Goal: Task Accomplishment & Management: Manage account settings

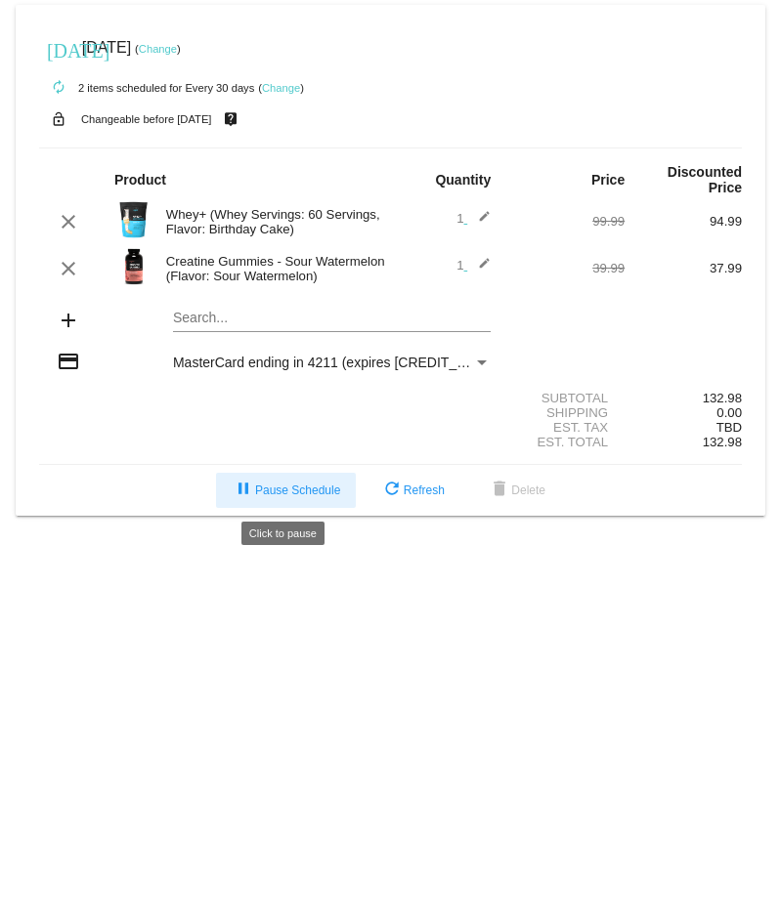
click at [321, 490] on span "pause Pause Schedule" at bounding box center [286, 491] width 108 height 14
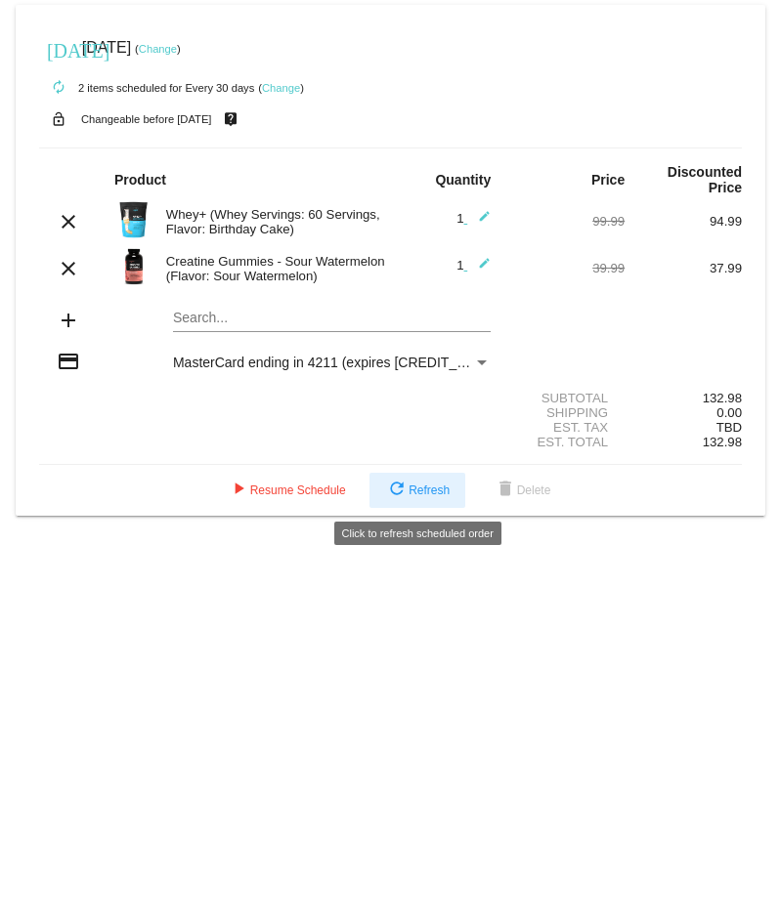
click at [407, 480] on button "refresh Refresh" at bounding box center [417, 490] width 96 height 35
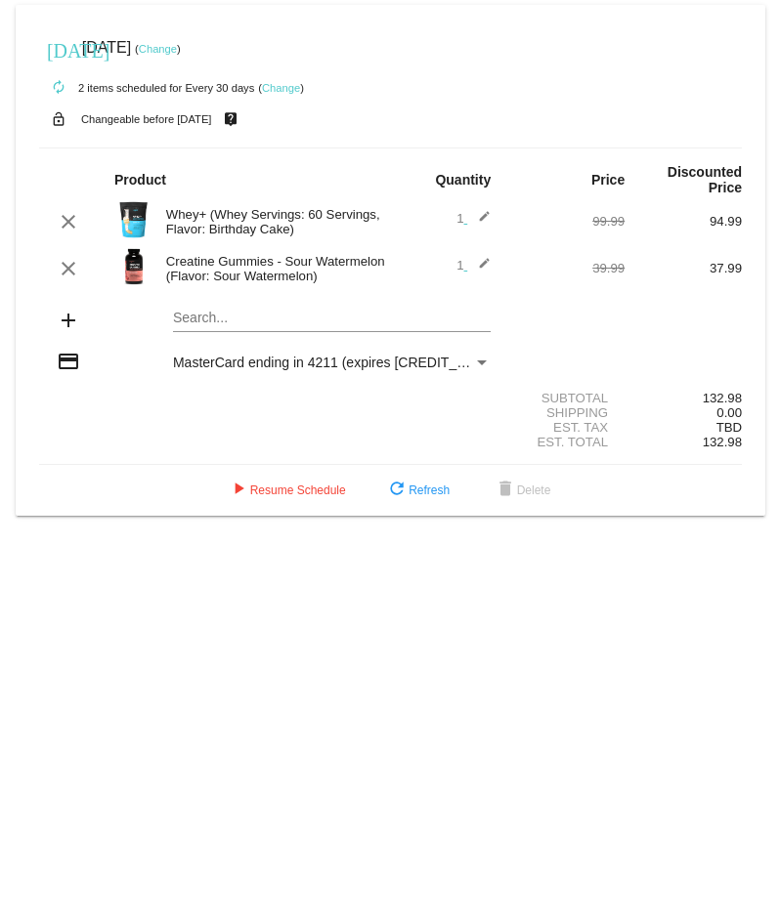
click at [285, 85] on link "Change" at bounding box center [281, 88] width 38 height 12
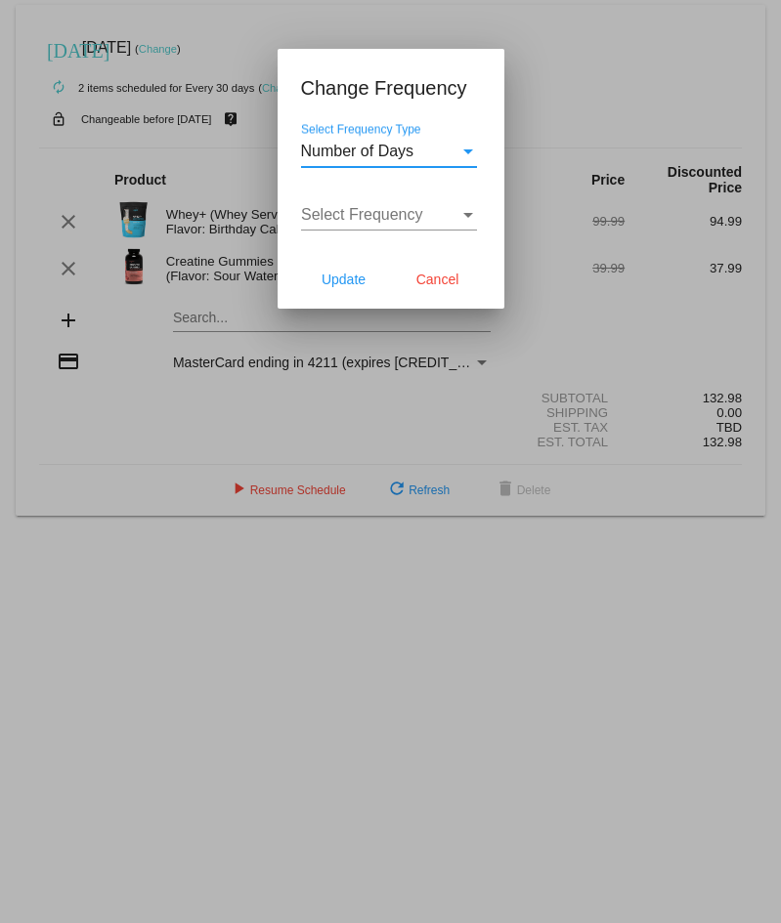
click at [451, 158] on div "Number of Days" at bounding box center [380, 152] width 158 height 18
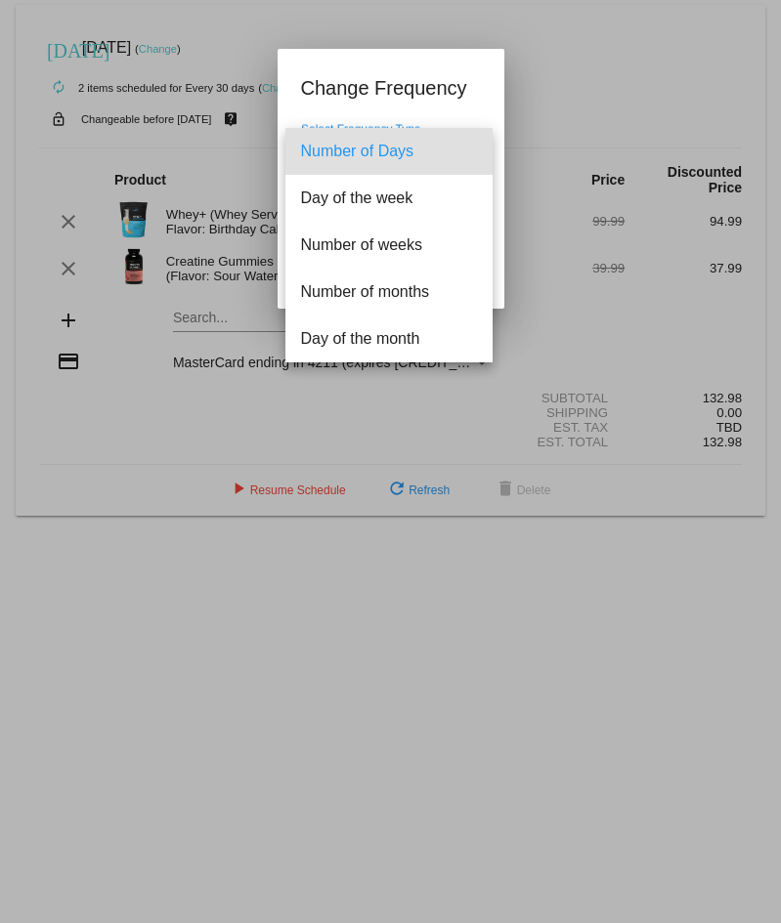
click at [451, 158] on span "Number of Days" at bounding box center [389, 151] width 176 height 47
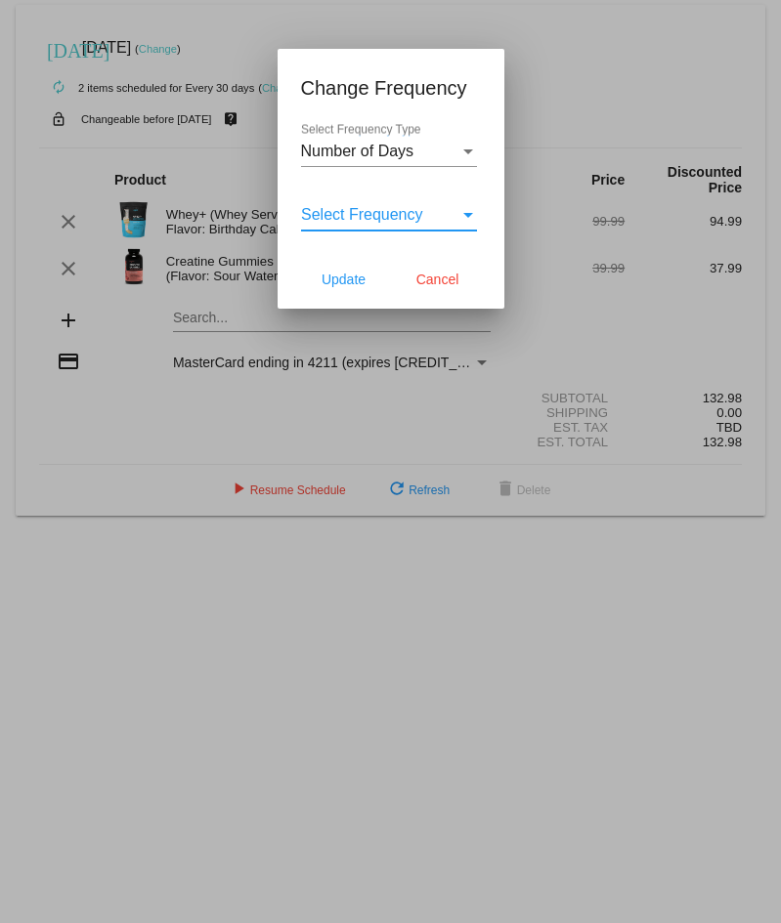
click at [459, 221] on div "Select Frequency" at bounding box center [468, 215] width 18 height 18
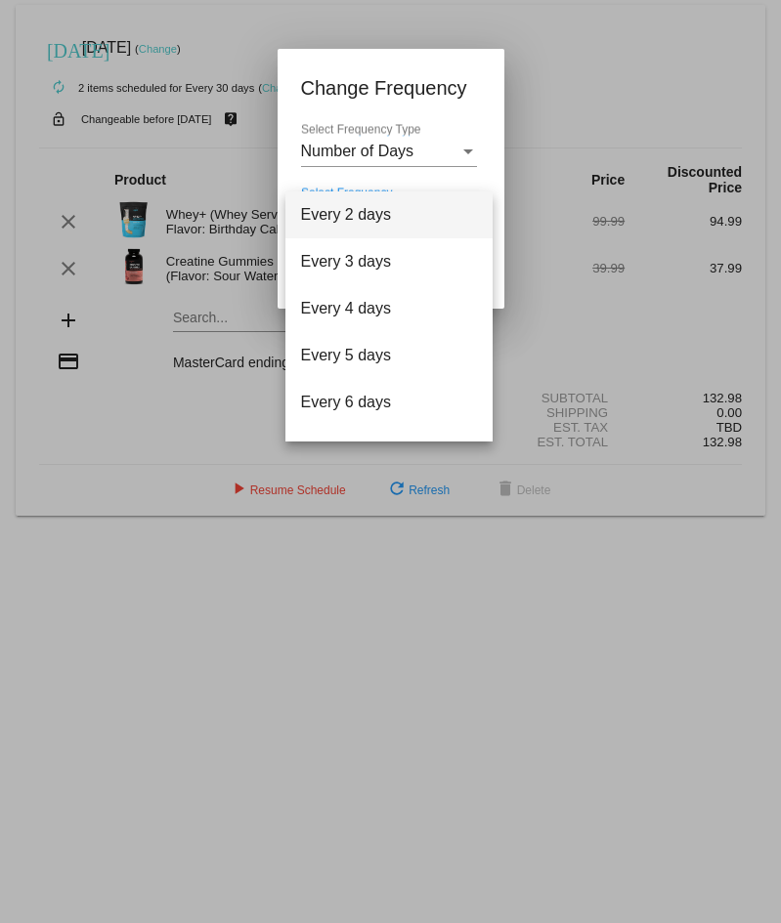
click at [482, 114] on div at bounding box center [390, 461] width 781 height 923
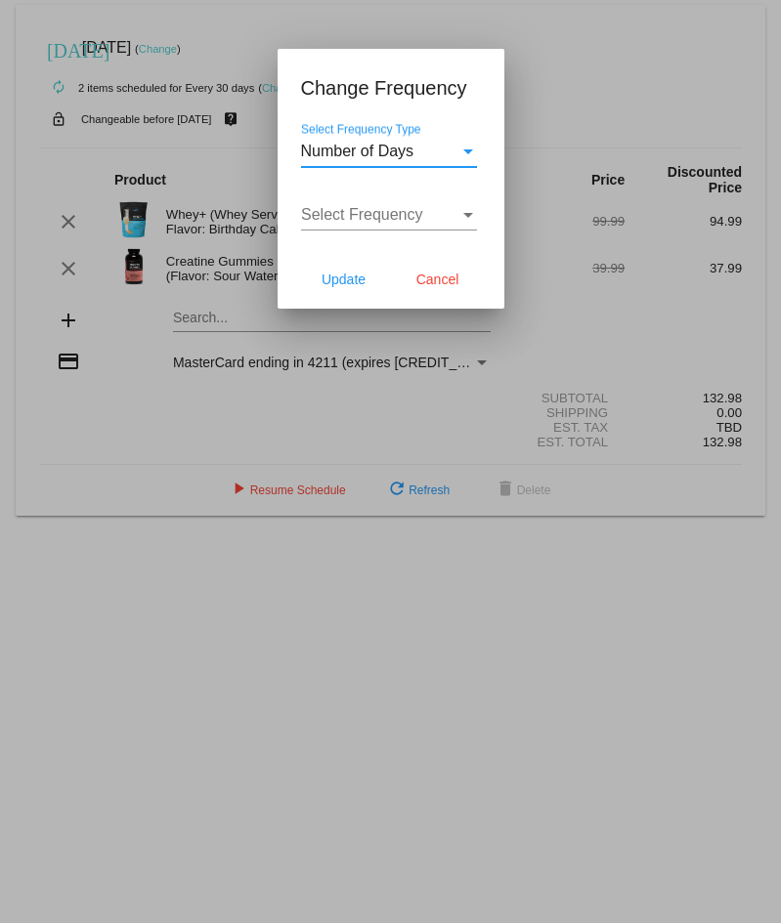
click at [467, 151] on div "Select Frequency Type" at bounding box center [468, 151] width 10 height 5
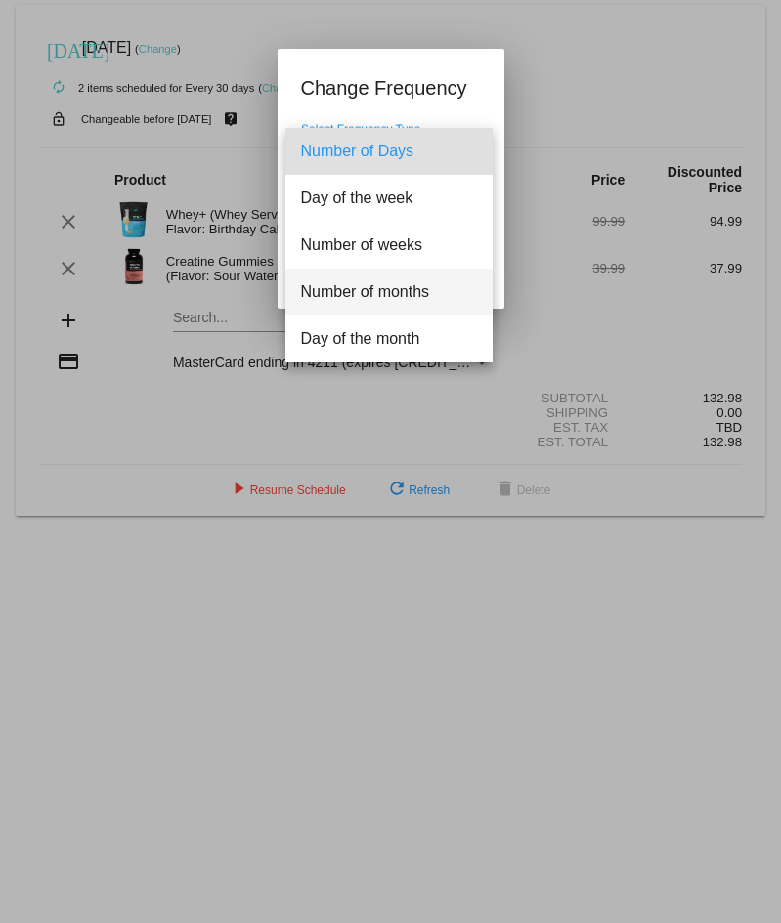
click at [371, 288] on span "Number of months" at bounding box center [389, 292] width 176 height 47
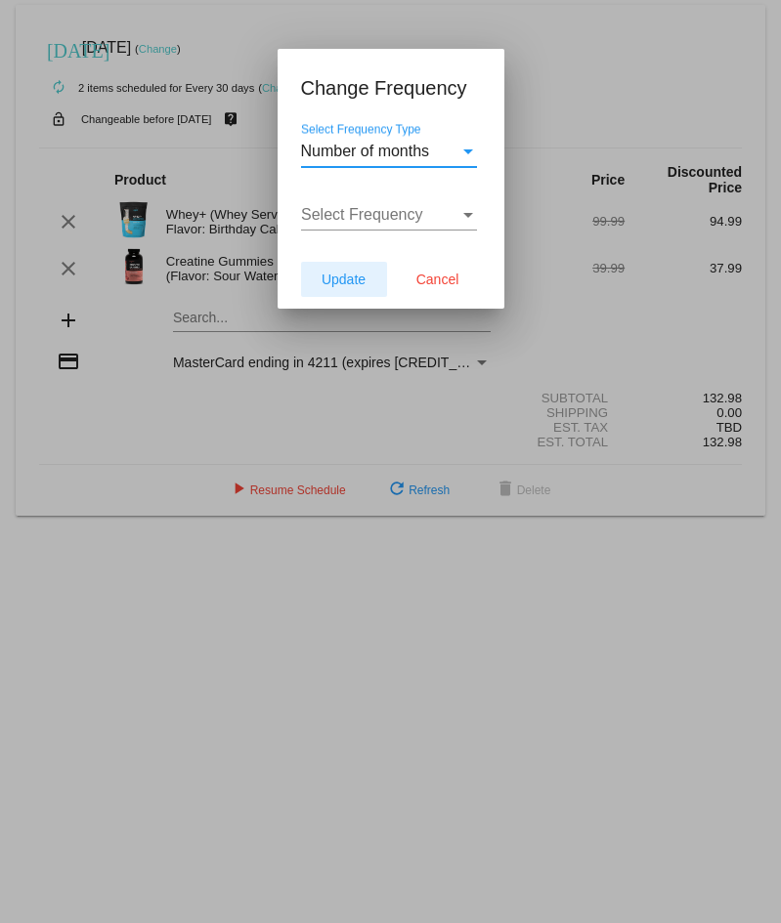
click at [349, 275] on span "Update" at bounding box center [343, 280] width 44 height 16
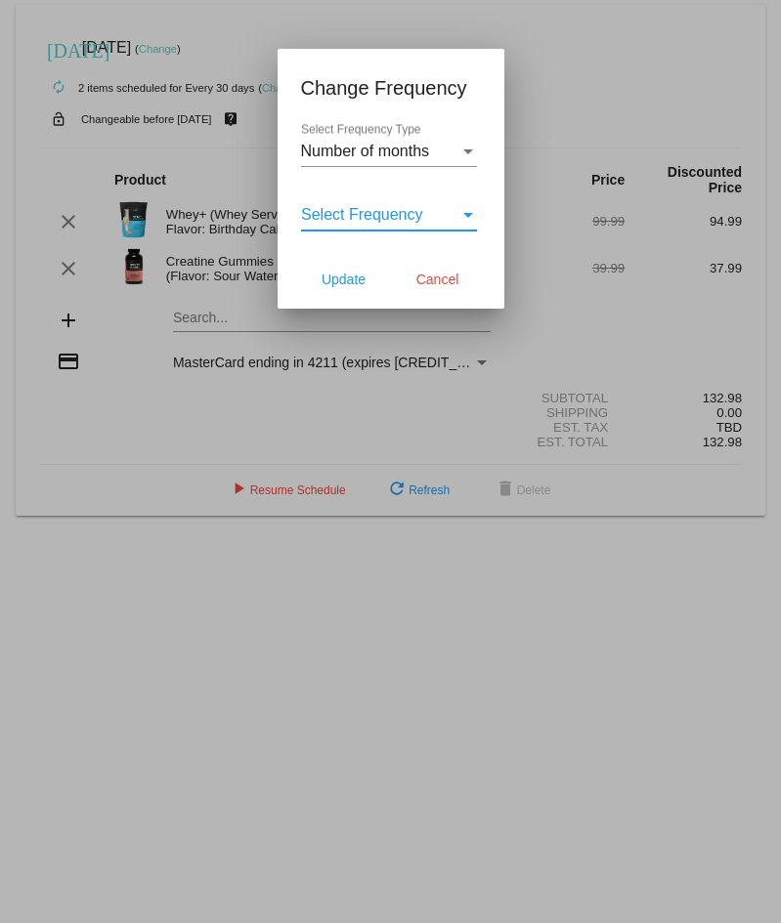
click at [460, 212] on div "Select Frequency" at bounding box center [468, 215] width 18 height 18
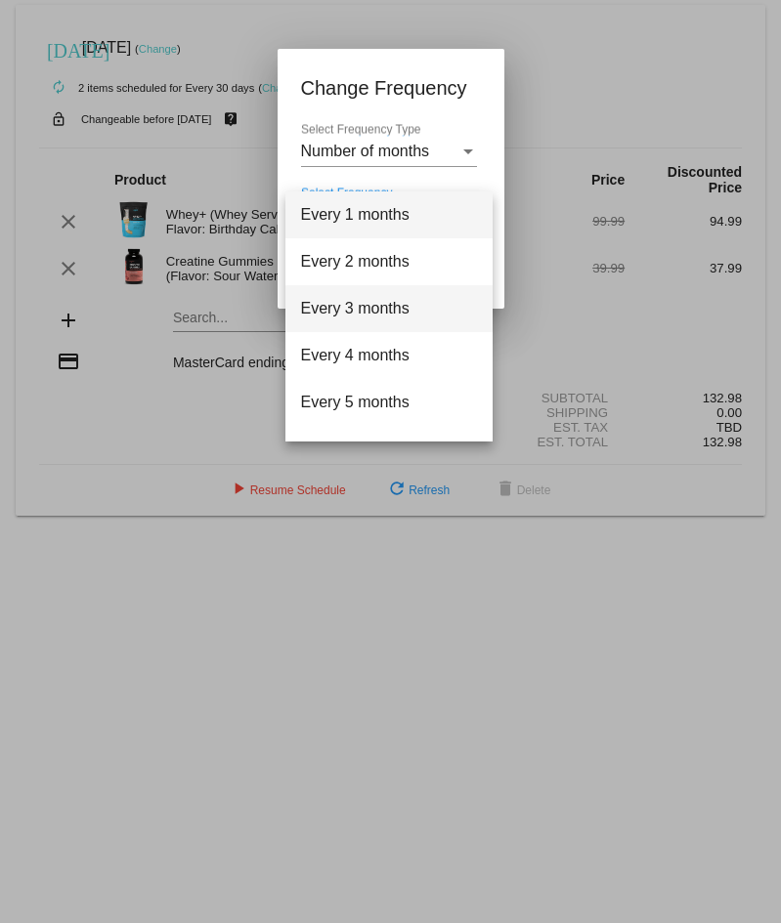
click at [425, 308] on span "Every 3 months" at bounding box center [389, 308] width 176 height 47
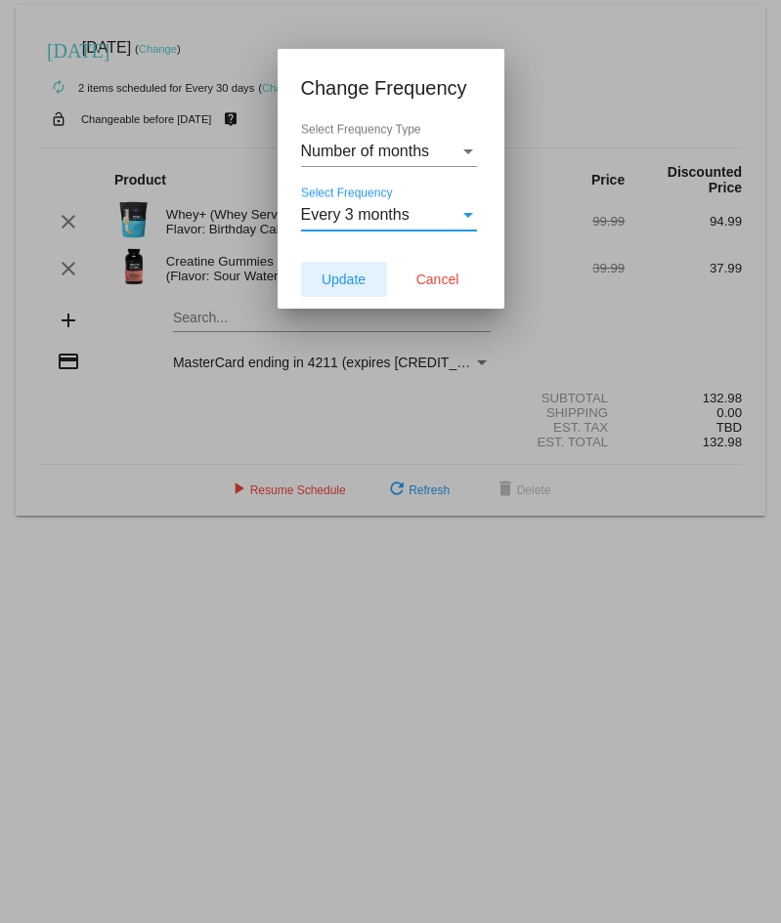
click at [343, 282] on span "Update" at bounding box center [343, 280] width 44 height 16
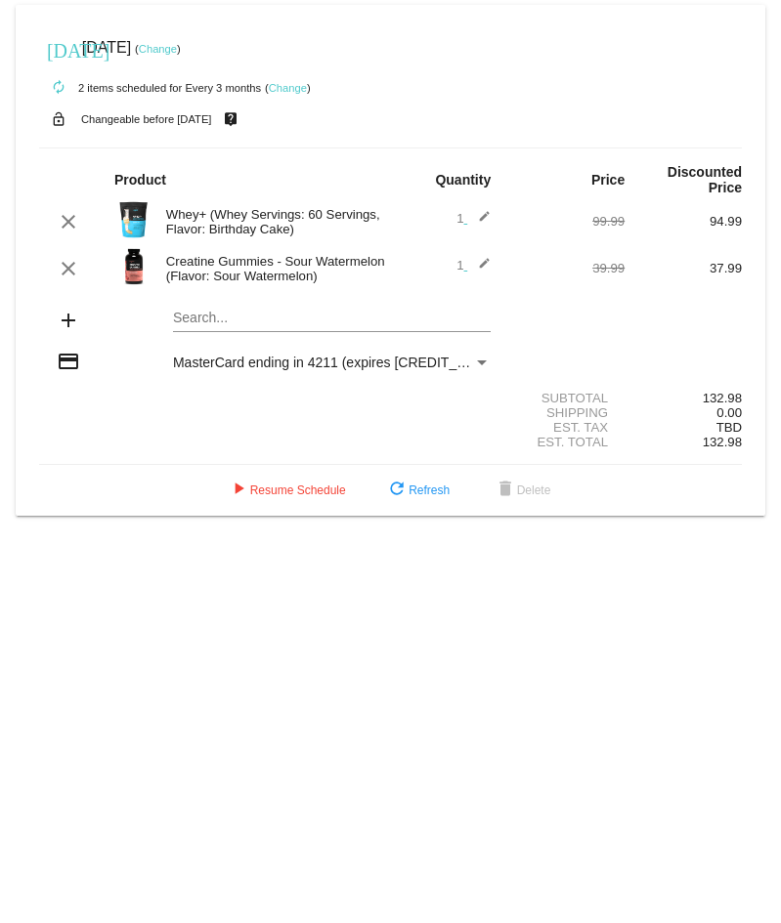
click at [177, 48] on link "Change" at bounding box center [158, 49] width 38 height 12
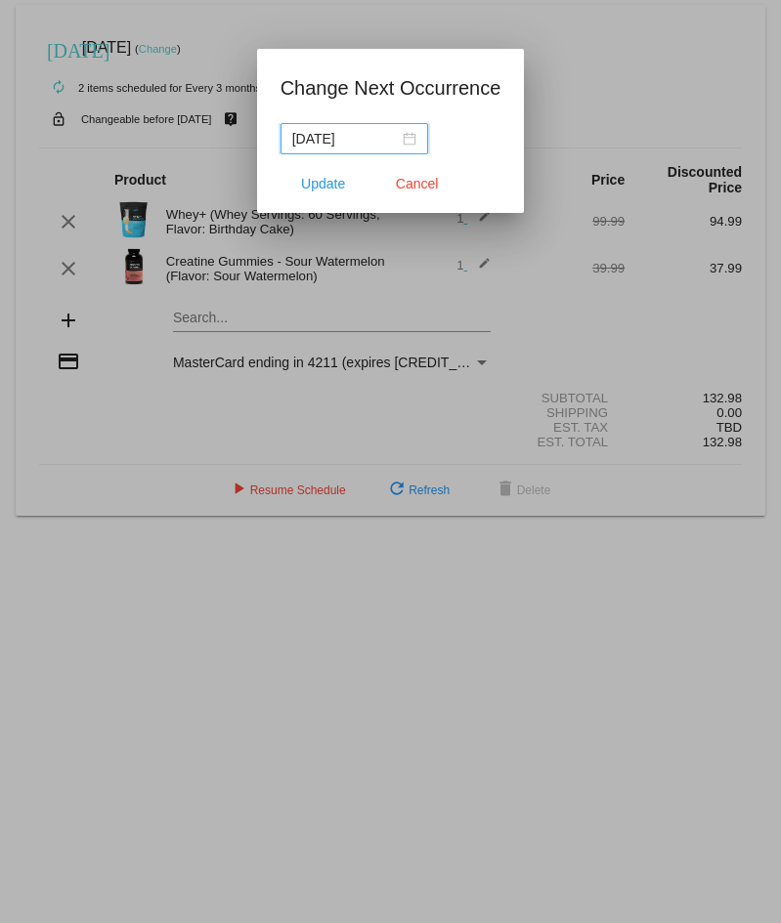
click at [403, 138] on div "2025-08-29" at bounding box center [354, 138] width 124 height 21
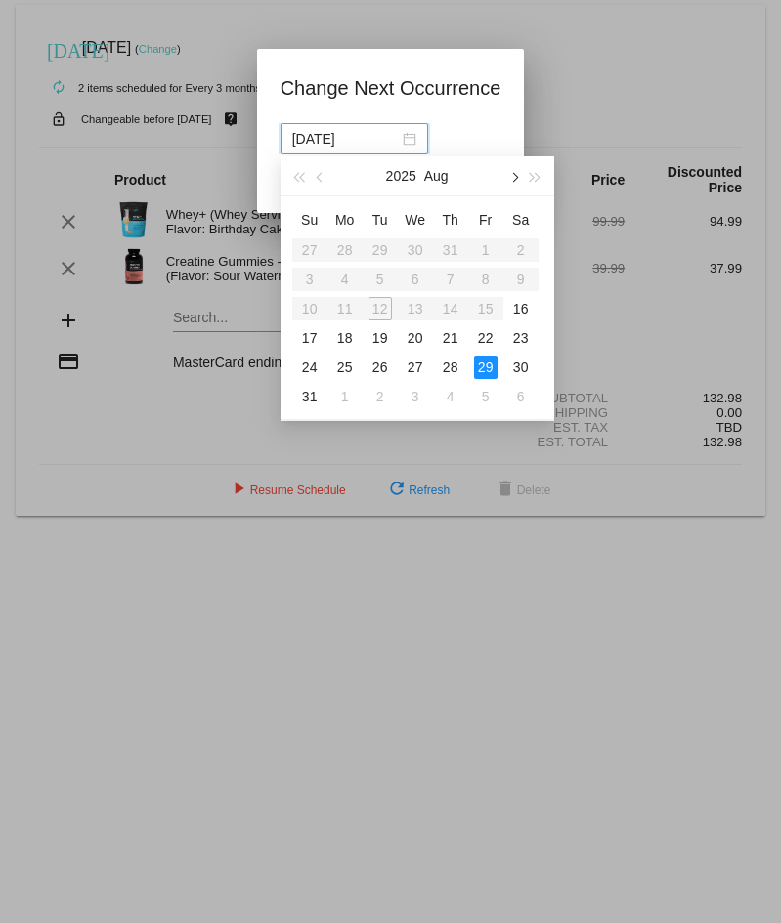
click at [515, 181] on button "button" at bounding box center [512, 175] width 21 height 39
click at [377, 364] on div "30" at bounding box center [379, 367] width 23 height 23
type input "2025-09-30"
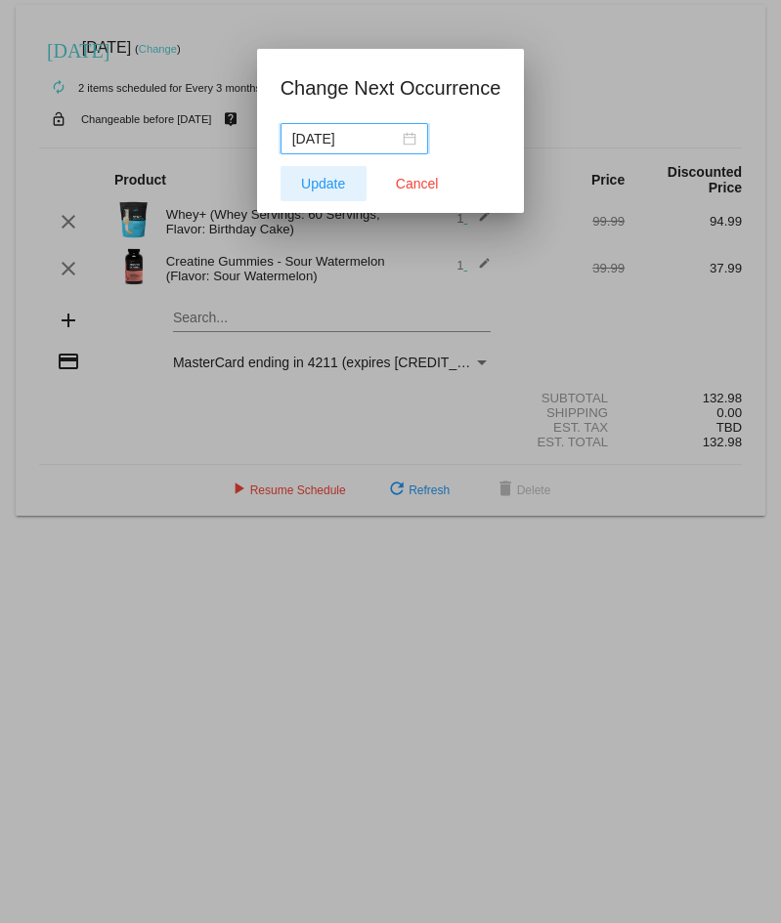
click at [340, 192] on button "Update" at bounding box center [323, 183] width 86 height 35
